Goal: Information Seeking & Learning: Find contact information

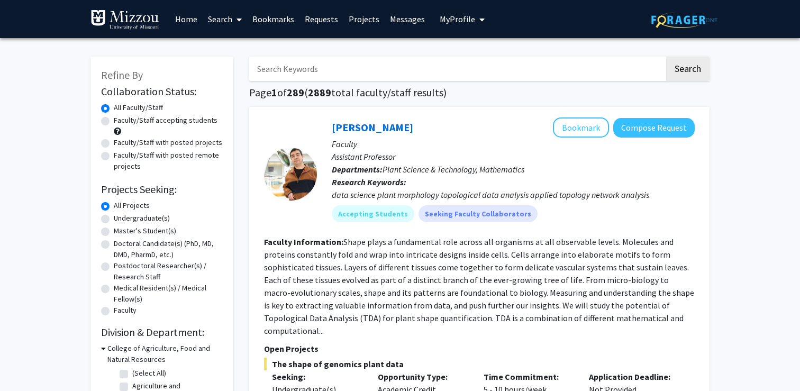
click at [317, 70] on input "Search Keywords" at bounding box center [456, 69] width 415 height 24
type input "[PERSON_NAME]"
click at [666, 57] on button "Search" at bounding box center [687, 69] width 43 height 24
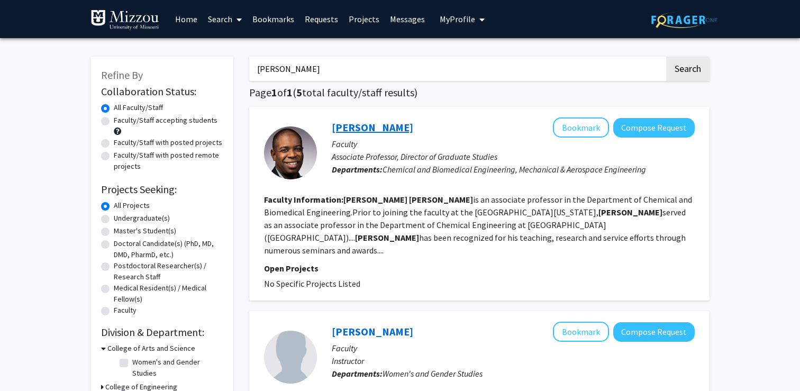
click at [404, 128] on link "[PERSON_NAME]" at bounding box center [372, 127] width 81 height 13
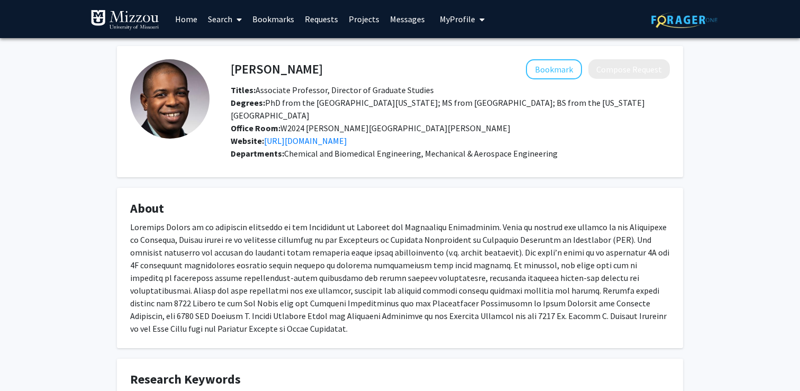
click at [224, 21] on link "Search" at bounding box center [225, 19] width 44 height 37
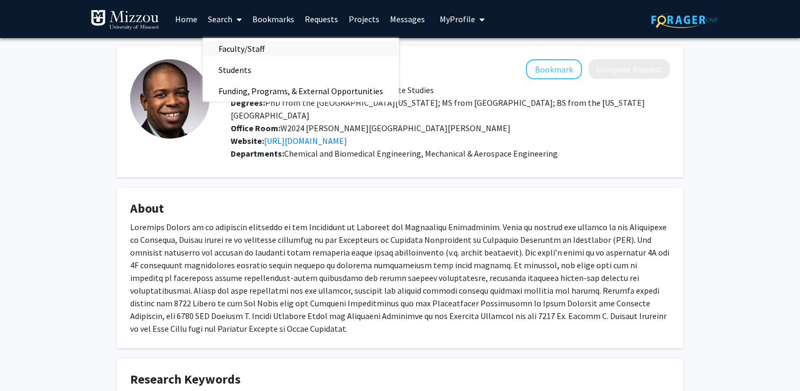
click at [237, 52] on span "Faculty/Staff" at bounding box center [242, 48] width 78 height 21
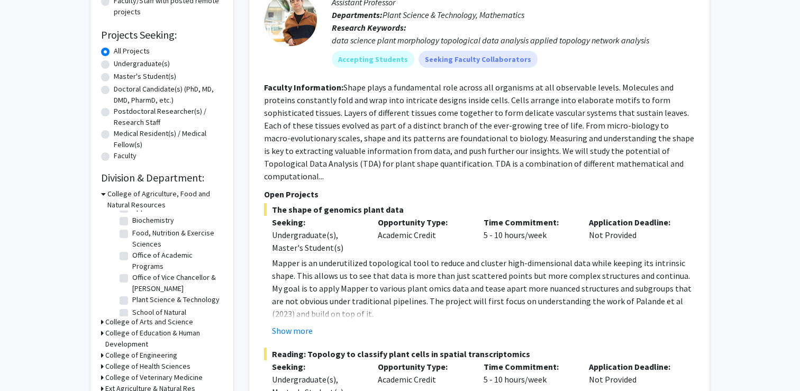
scroll to position [60, 0]
click at [106, 194] on div "College of Agriculture, Food and Natural Resources" at bounding box center [162, 199] width 122 height 22
click at [103, 194] on icon at bounding box center [103, 193] width 5 height 11
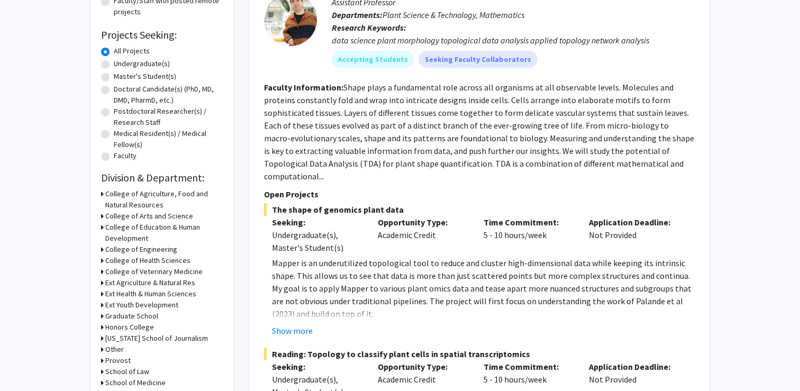
click at [170, 245] on h3 "College of Engineering" at bounding box center [141, 249] width 72 height 11
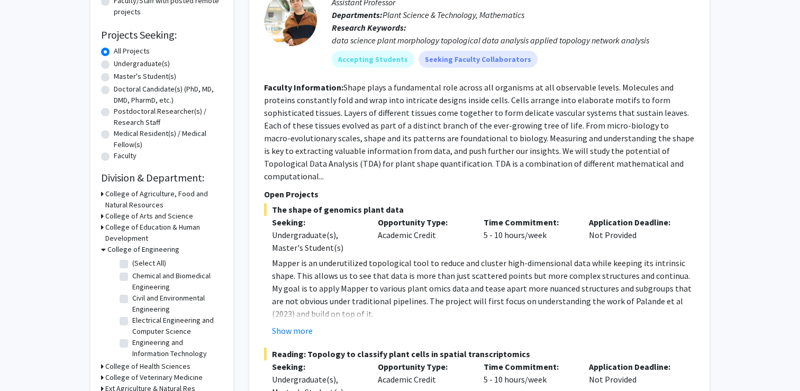
click at [159, 282] on label "Chemical and Biomedical Engineering" at bounding box center [176, 281] width 88 height 22
click at [139, 277] on input "Chemical and Biomedical Engineering" at bounding box center [135, 273] width 7 height 7
checkbox input "true"
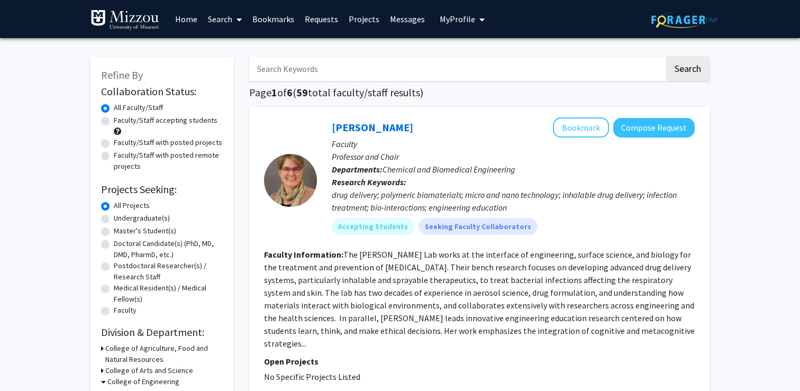
click at [439, 93] on h1 "Page 1 of 6 ( 59 total faculty/staff results)" at bounding box center [479, 92] width 460 height 13
click at [203, 123] on label "Faculty/Staff accepting students" at bounding box center [166, 120] width 104 height 11
click at [121, 122] on input "Faculty/Staff accepting students" at bounding box center [117, 118] width 7 height 7
radio input "true"
click at [446, 285] on section "Faculty Information: The [PERSON_NAME] Lab works at the interface of engineerin…" at bounding box center [479, 299] width 431 height 102
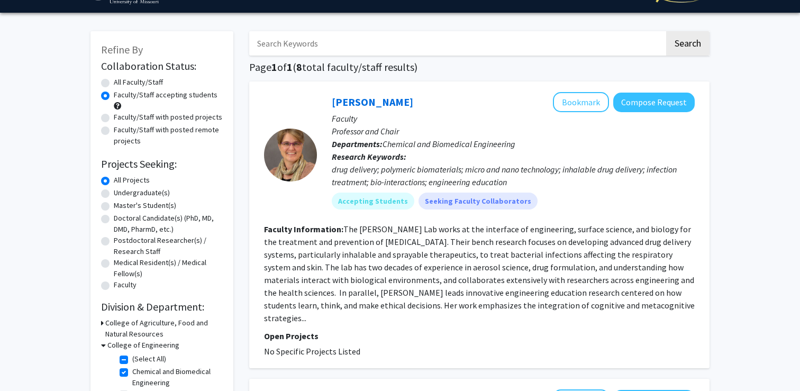
scroll to position [29, 0]
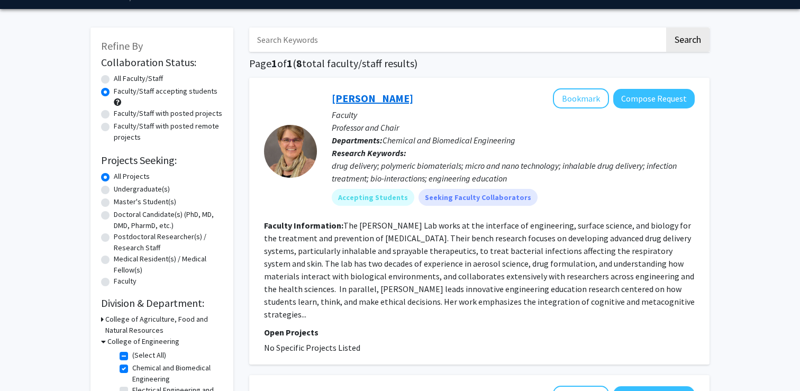
click at [357, 102] on link "[PERSON_NAME]" at bounding box center [372, 98] width 81 height 13
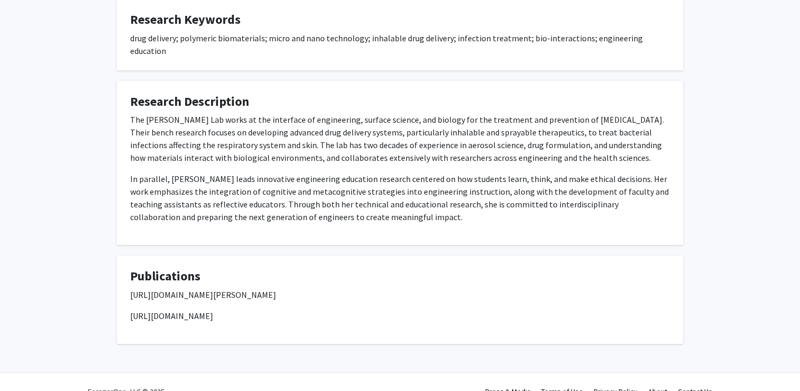
scroll to position [336, 0]
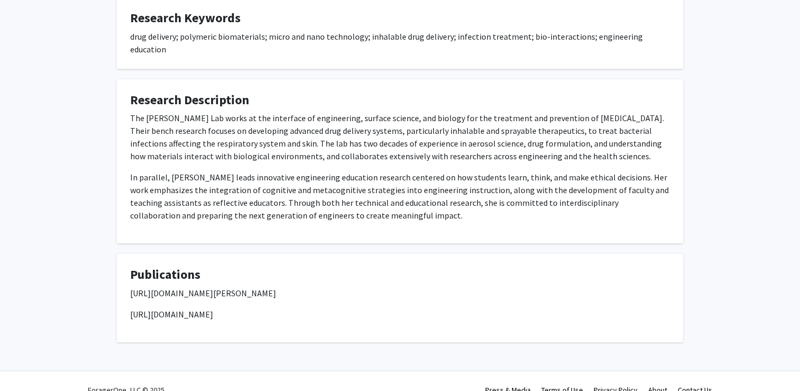
click at [302, 287] on p "[URL][DOMAIN_NAME][PERSON_NAME]" at bounding box center [400, 293] width 540 height 13
click at [292, 287] on p "[URL][DOMAIN_NAME][PERSON_NAME]" at bounding box center [400, 293] width 540 height 13
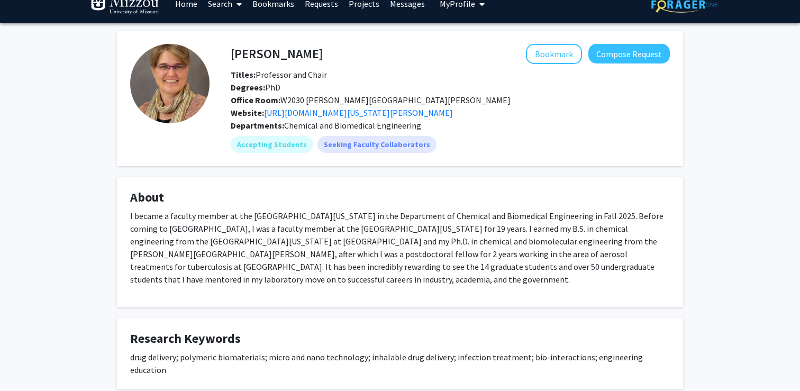
scroll to position [0, 0]
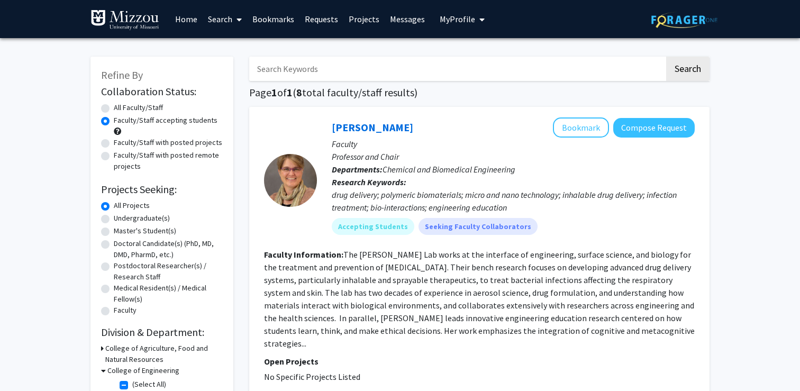
radio input "true"
checkbox input "false"
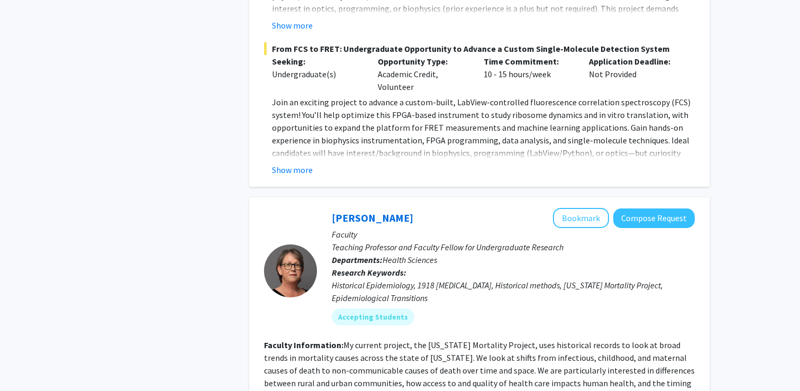
scroll to position [1341, 0]
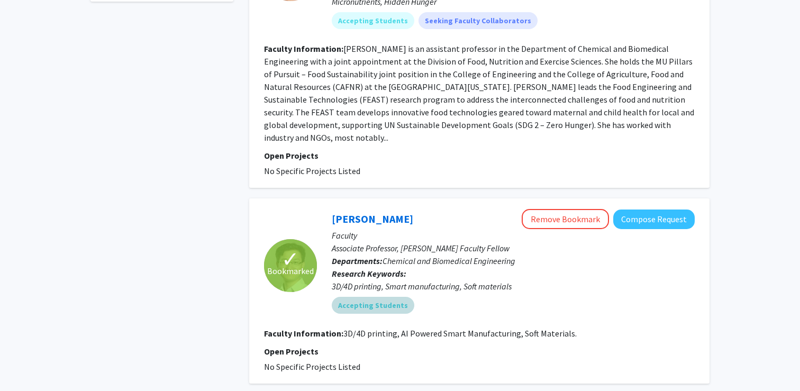
scroll to position [541, 0]
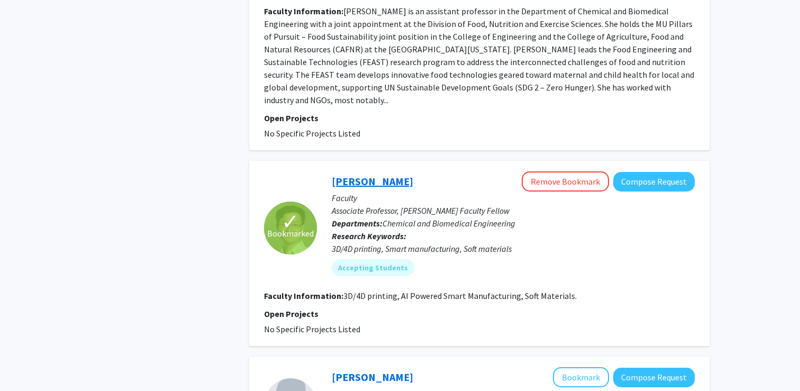
click at [350, 175] on link "[PERSON_NAME]" at bounding box center [372, 181] width 81 height 13
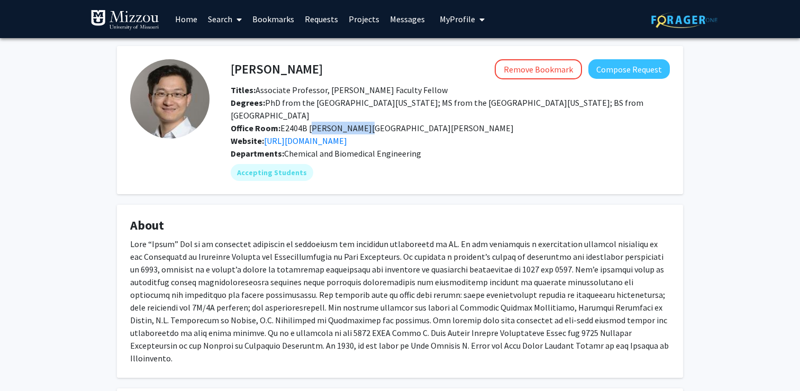
drag, startPoint x: 307, startPoint y: 126, endPoint x: 359, endPoint y: 128, distance: 51.9
click at [359, 128] on div "Office Room: E2404B [PERSON_NAME][GEOGRAPHIC_DATA][PERSON_NAME]" at bounding box center [450, 128] width 455 height 13
copy span "[PERSON_NAME][GEOGRAPHIC_DATA][PERSON_NAME]"
